Goal: Task Accomplishment & Management: Complete application form

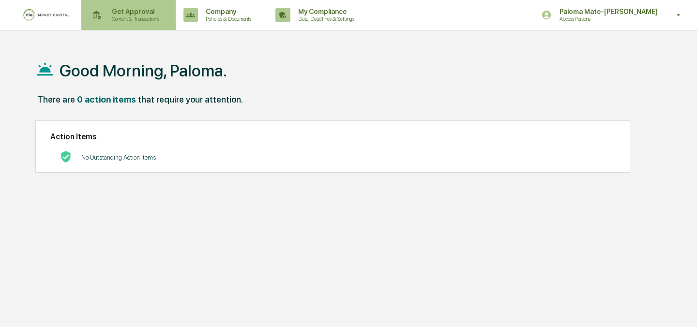
click at [138, 17] on p "Content & Transactions" at bounding box center [134, 18] width 60 height 7
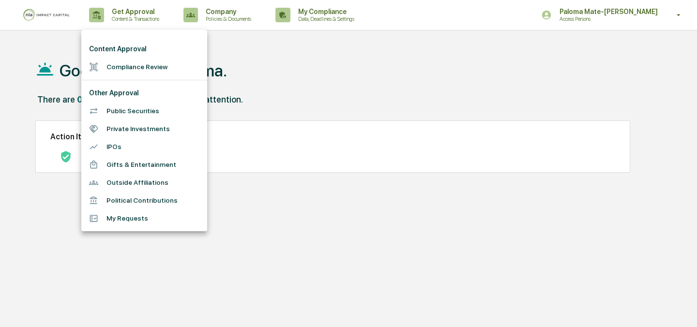
click at [137, 58] on li "Compliance Review" at bounding box center [144, 67] width 126 height 18
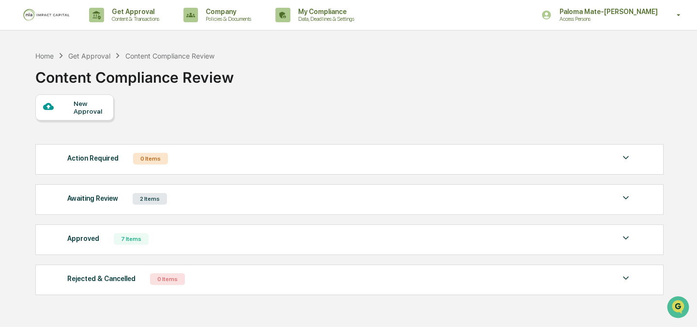
click at [100, 122] on div "New Approval Action Required 0 Items No data to display Show 5 Page 1 of 0 |< <…" at bounding box center [348, 197] width 627 height 206
click at [100, 114] on div "New Approval" at bounding box center [90, 107] width 32 height 15
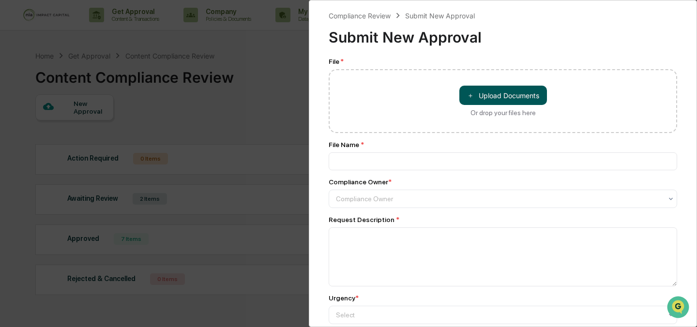
click at [493, 96] on button "＋ Upload Documents" at bounding box center [503, 95] width 88 height 19
type input "**********"
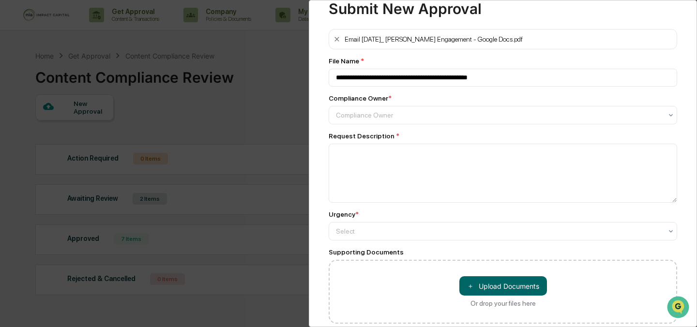
scroll to position [35, 0]
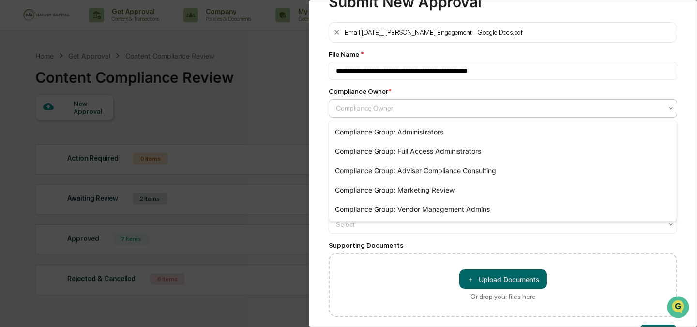
click at [454, 102] on div "Compliance Owner" at bounding box center [499, 109] width 336 height 14
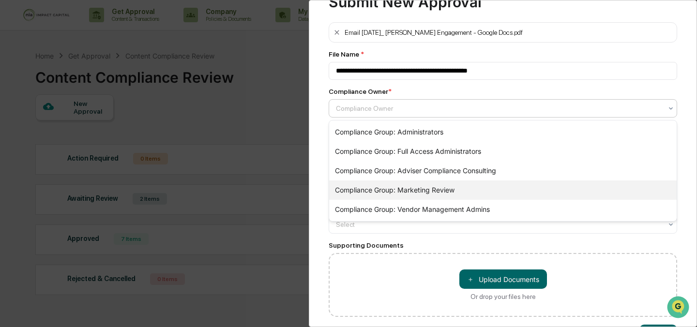
click at [440, 193] on div "Compliance Group: Marketing Review" at bounding box center [503, 190] width 348 height 19
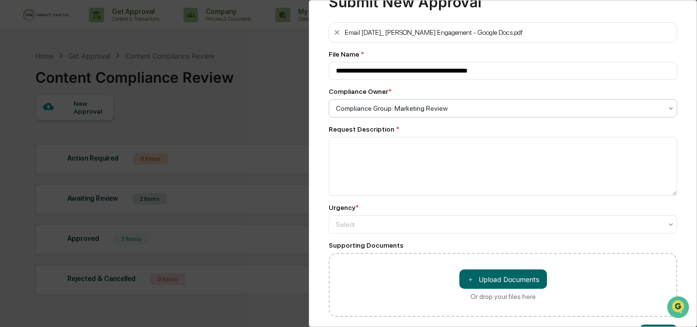
scroll to position [69, 0]
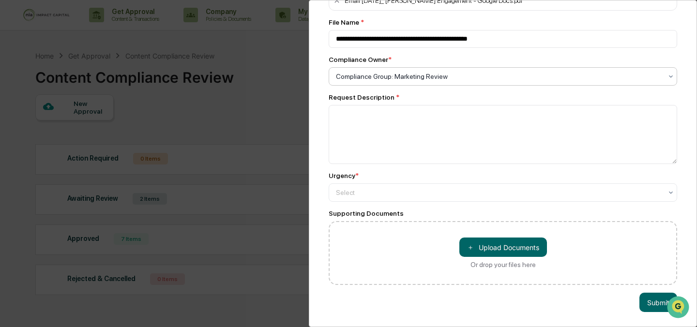
click at [435, 102] on div "Request Description *" at bounding box center [503, 128] width 348 height 71
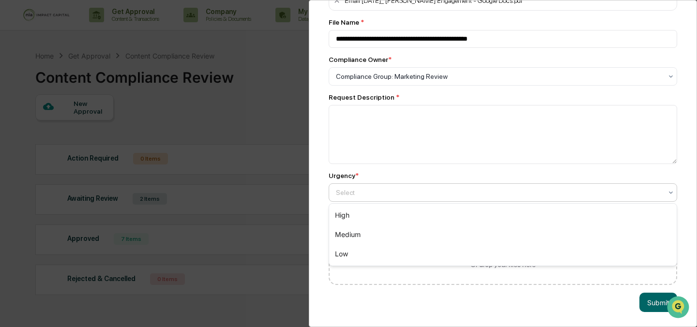
click at [419, 194] on div at bounding box center [499, 193] width 326 height 10
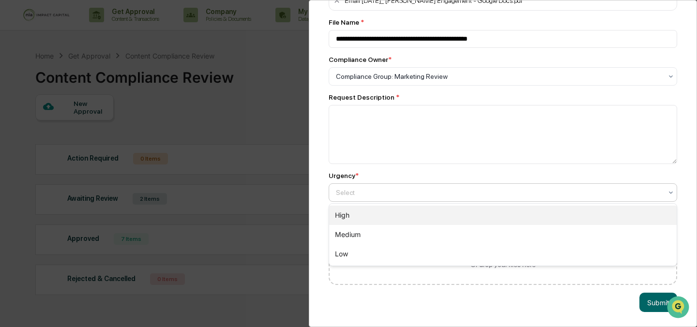
click at [414, 218] on div "High" at bounding box center [503, 215] width 348 height 19
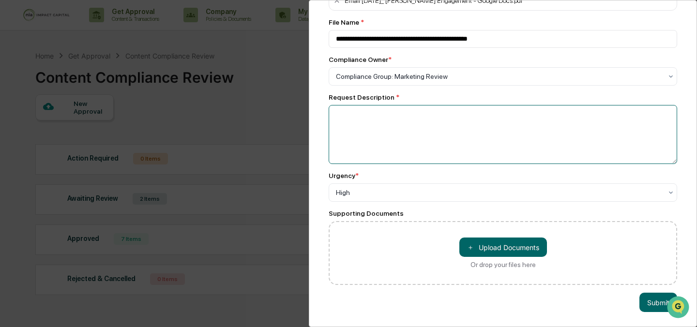
click at [424, 141] on textarea at bounding box center [503, 134] width 348 height 59
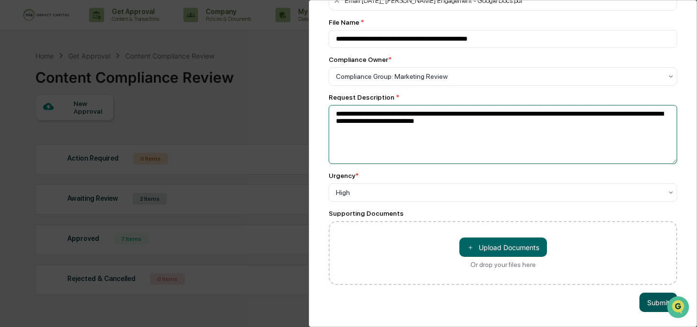
type textarea "**********"
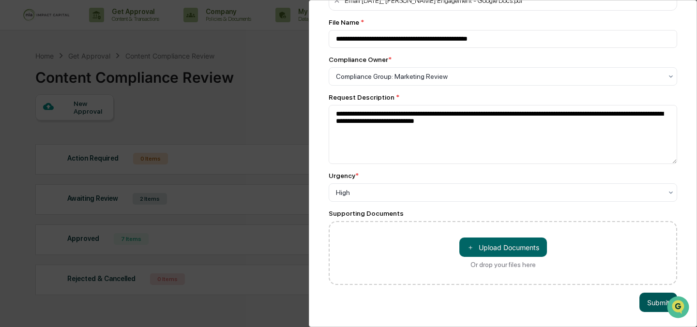
click at [645, 299] on button "Submit" at bounding box center [658, 302] width 38 height 19
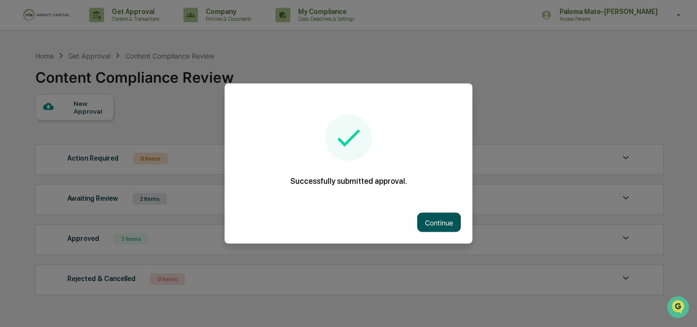
click at [437, 220] on button "Continue" at bounding box center [439, 222] width 44 height 19
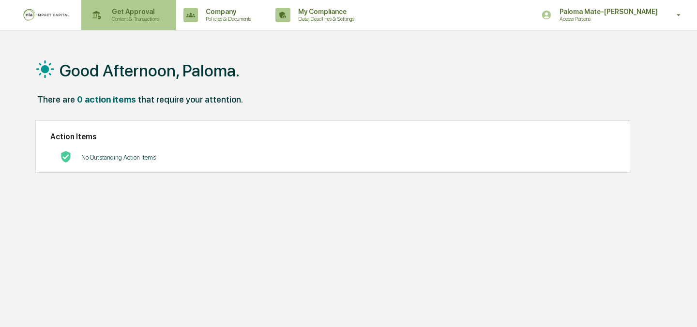
click at [136, 8] on p "Get Approval" at bounding box center [134, 12] width 60 height 8
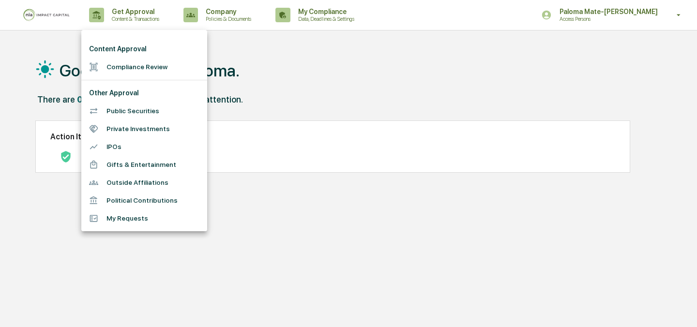
click at [144, 66] on li "Compliance Review" at bounding box center [144, 67] width 126 height 18
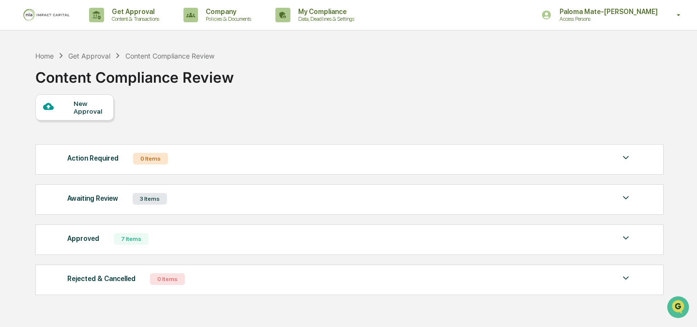
click at [107, 106] on div "New Approval" at bounding box center [74, 107] width 78 height 26
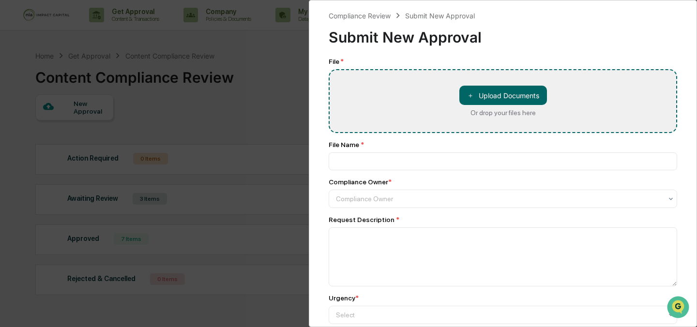
type input "**********"
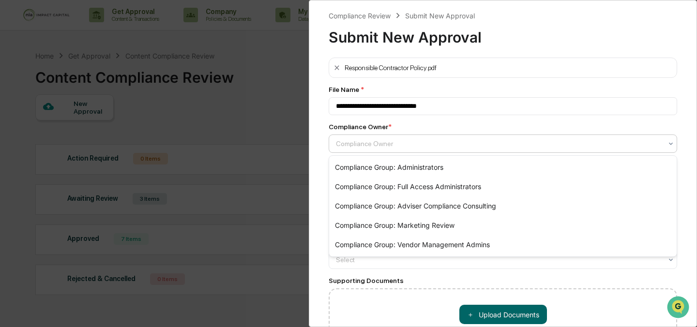
click at [400, 147] on div at bounding box center [499, 144] width 326 height 10
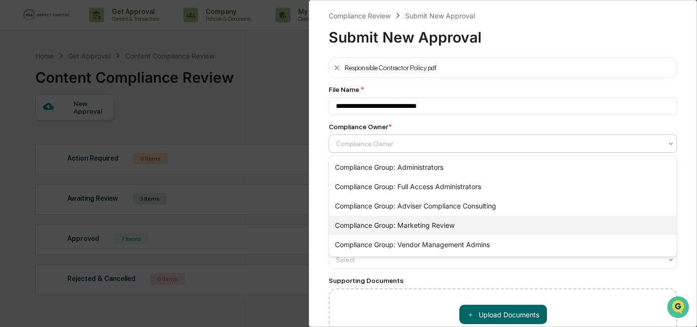
click at [402, 224] on div "Compliance Group: Marketing Review" at bounding box center [503, 225] width 348 height 19
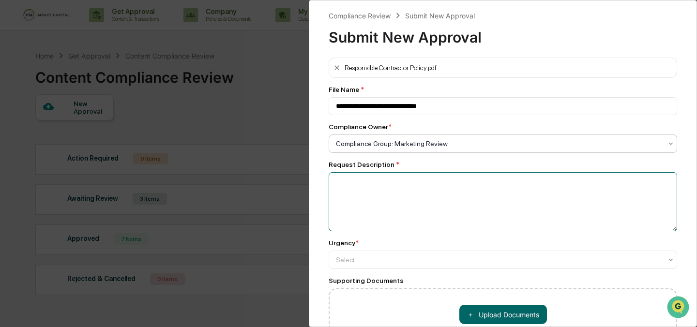
click at [394, 210] on textarea at bounding box center [503, 201] width 348 height 59
type textarea "**********"
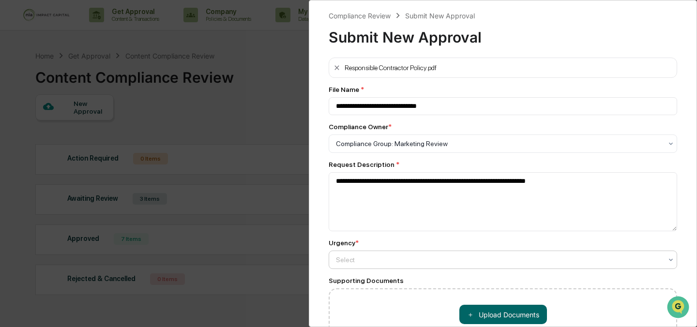
click at [355, 151] on div "Select" at bounding box center [499, 144] width 336 height 14
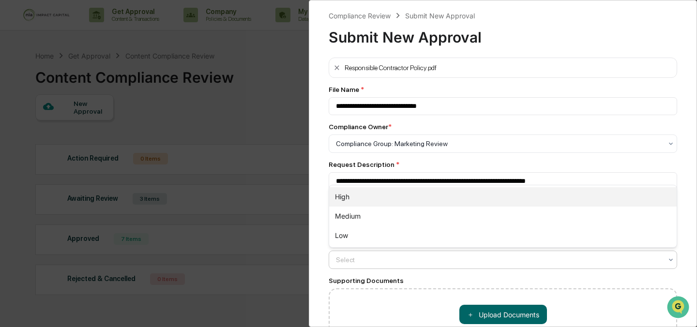
click at [357, 202] on div "High" at bounding box center [503, 196] width 348 height 19
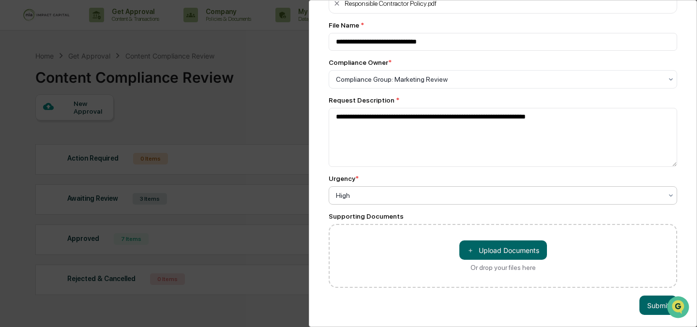
scroll to position [69, 0]
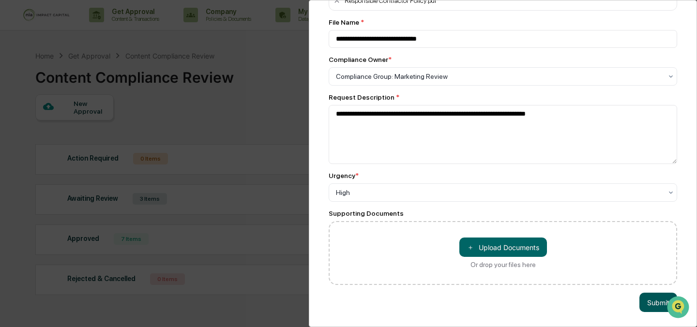
click at [653, 299] on button "Submit" at bounding box center [658, 302] width 38 height 19
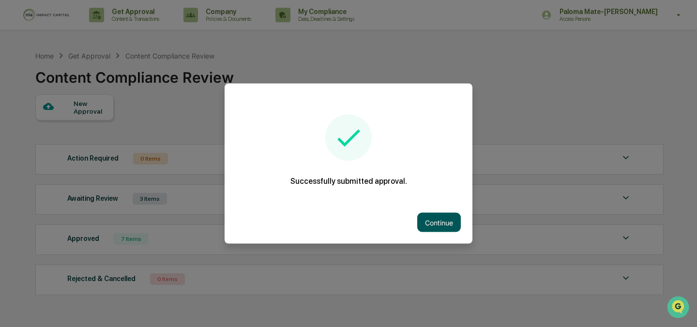
click at [434, 219] on button "Continue" at bounding box center [439, 222] width 44 height 19
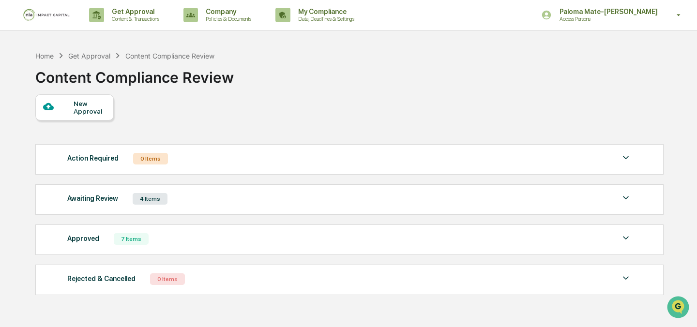
click at [270, 196] on div "Awaiting Review 4 Items" at bounding box center [349, 199] width 564 height 14
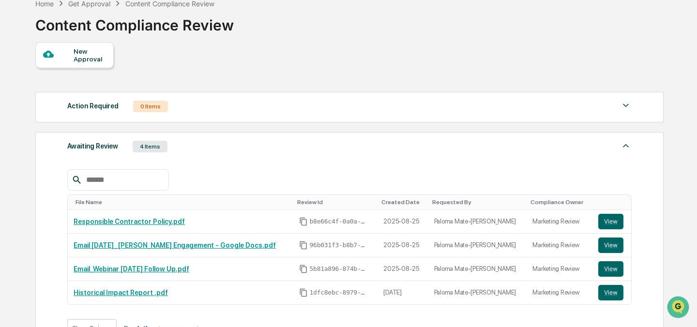
scroll to position [54, 0]
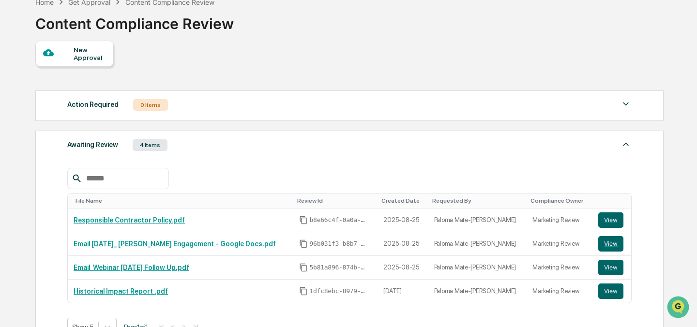
click at [254, 147] on div "Awaiting Review 4 Items" at bounding box center [349, 145] width 564 height 14
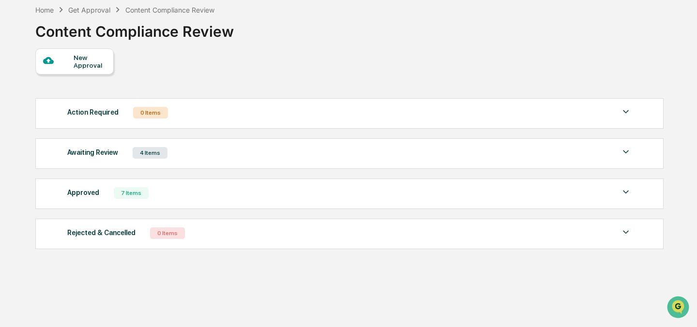
scroll to position [46, 0]
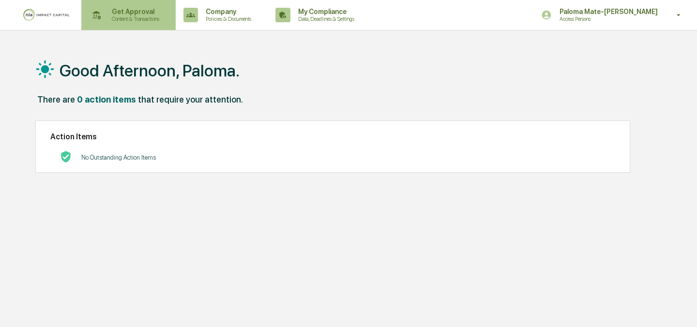
click at [125, 13] on p "Get Approval" at bounding box center [134, 12] width 60 height 8
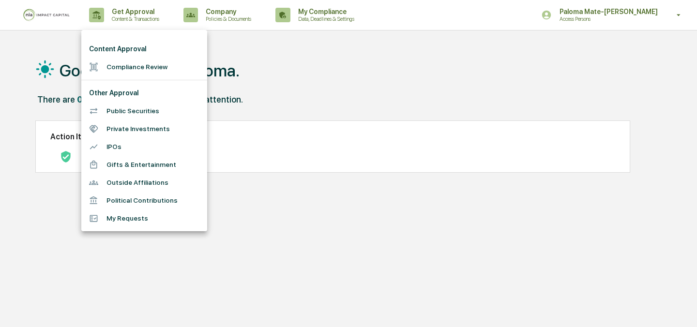
click at [120, 67] on li "Compliance Review" at bounding box center [144, 67] width 126 height 18
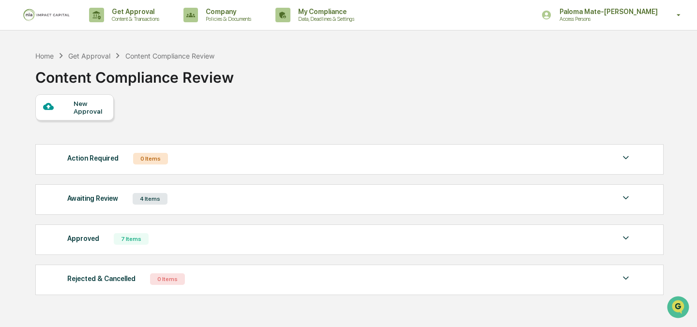
click at [93, 100] on div "New Approval" at bounding box center [90, 107] width 32 height 15
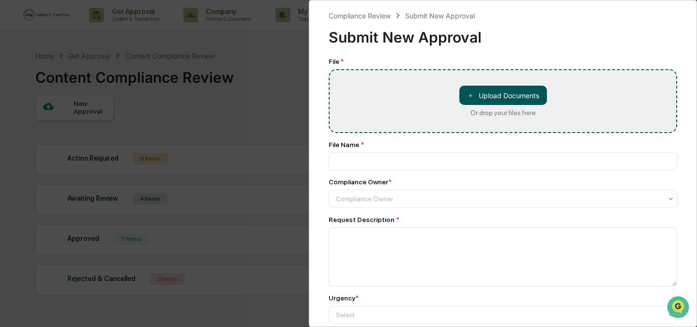
type input "**********"
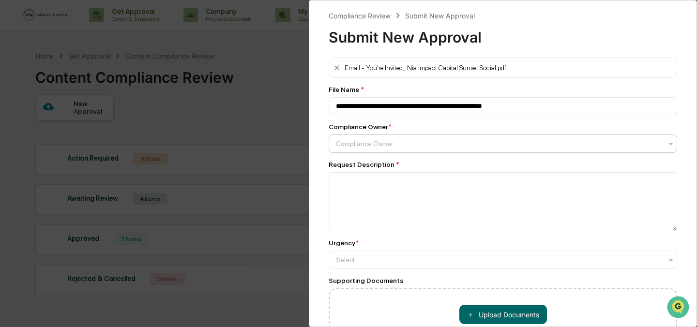
click at [406, 144] on div at bounding box center [499, 144] width 326 height 10
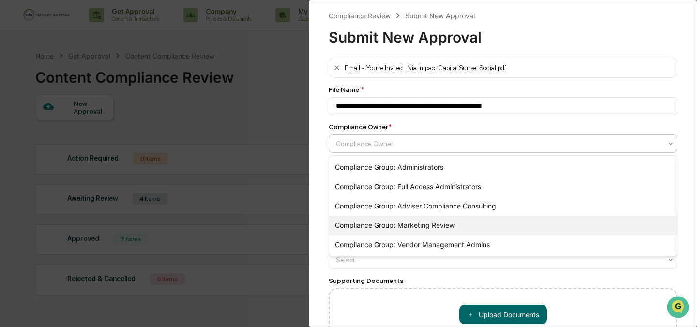
click at [403, 224] on div "Compliance Group: Marketing Review" at bounding box center [503, 225] width 348 height 19
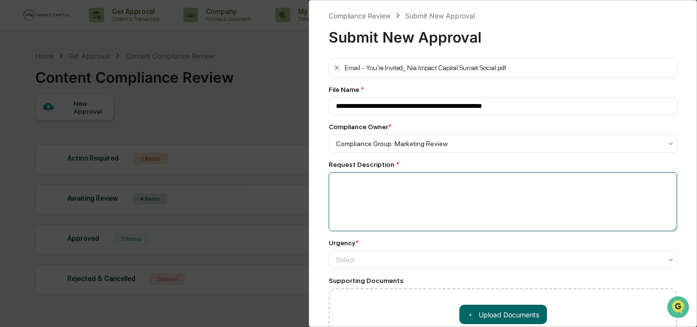
click at [405, 199] on textarea at bounding box center [503, 201] width 348 height 59
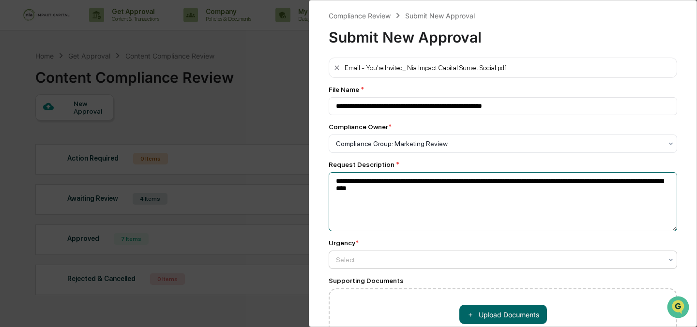
type textarea "**********"
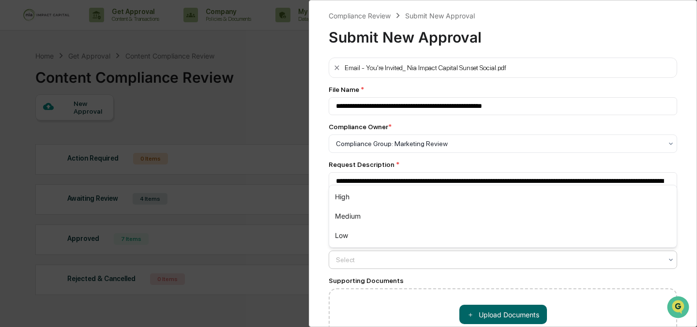
click at [365, 260] on div at bounding box center [499, 260] width 326 height 10
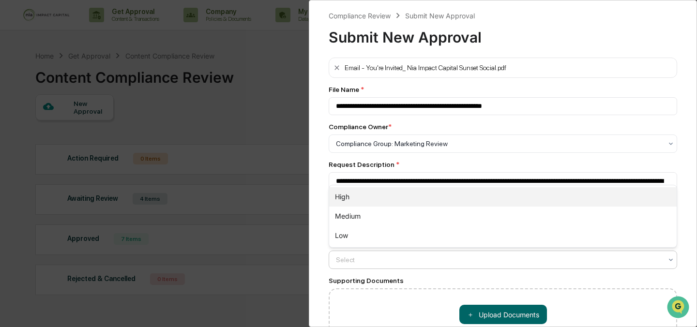
click at [381, 201] on div "High" at bounding box center [503, 196] width 348 height 19
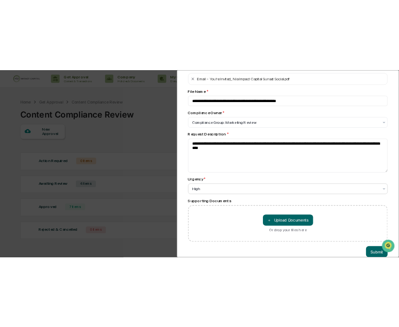
scroll to position [69, 0]
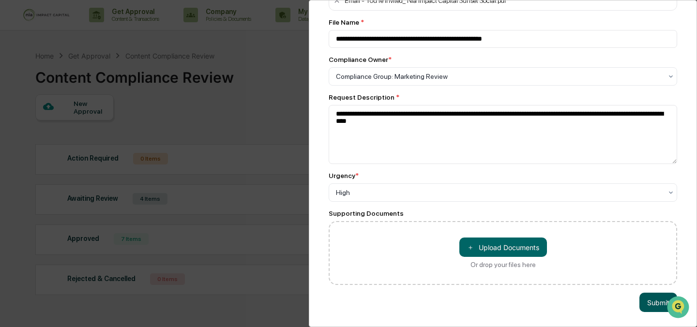
click at [643, 302] on button "Submit" at bounding box center [658, 302] width 38 height 19
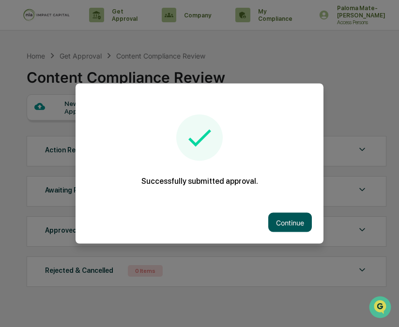
click at [294, 225] on button "Continue" at bounding box center [290, 222] width 44 height 19
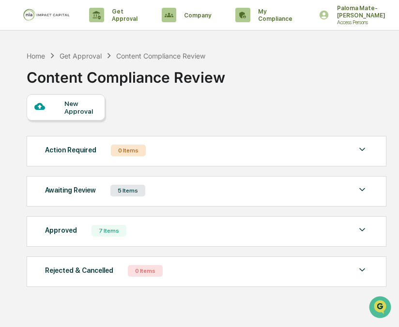
click at [91, 190] on div "Awaiting Review" at bounding box center [70, 190] width 51 height 13
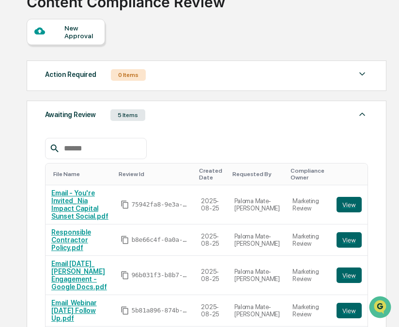
scroll to position [107, 0]
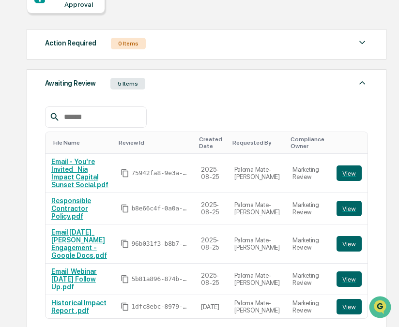
click at [94, 86] on div "Awaiting Review" at bounding box center [70, 83] width 51 height 13
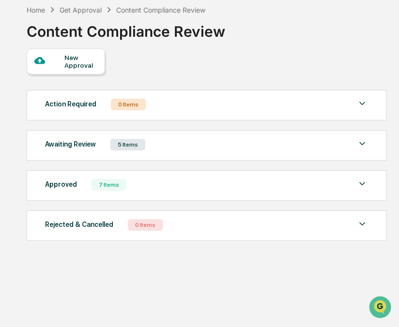
scroll to position [46, 0]
